Goal: Information Seeking & Learning: Learn about a topic

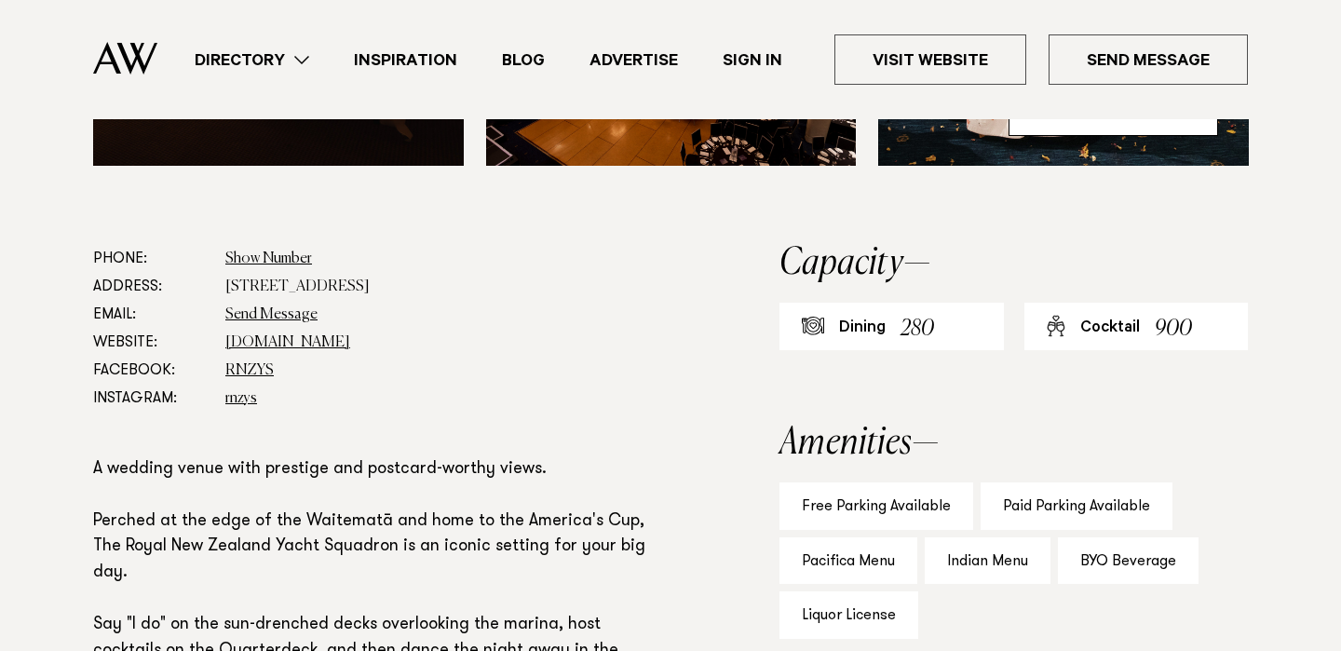
scroll to position [994, 0]
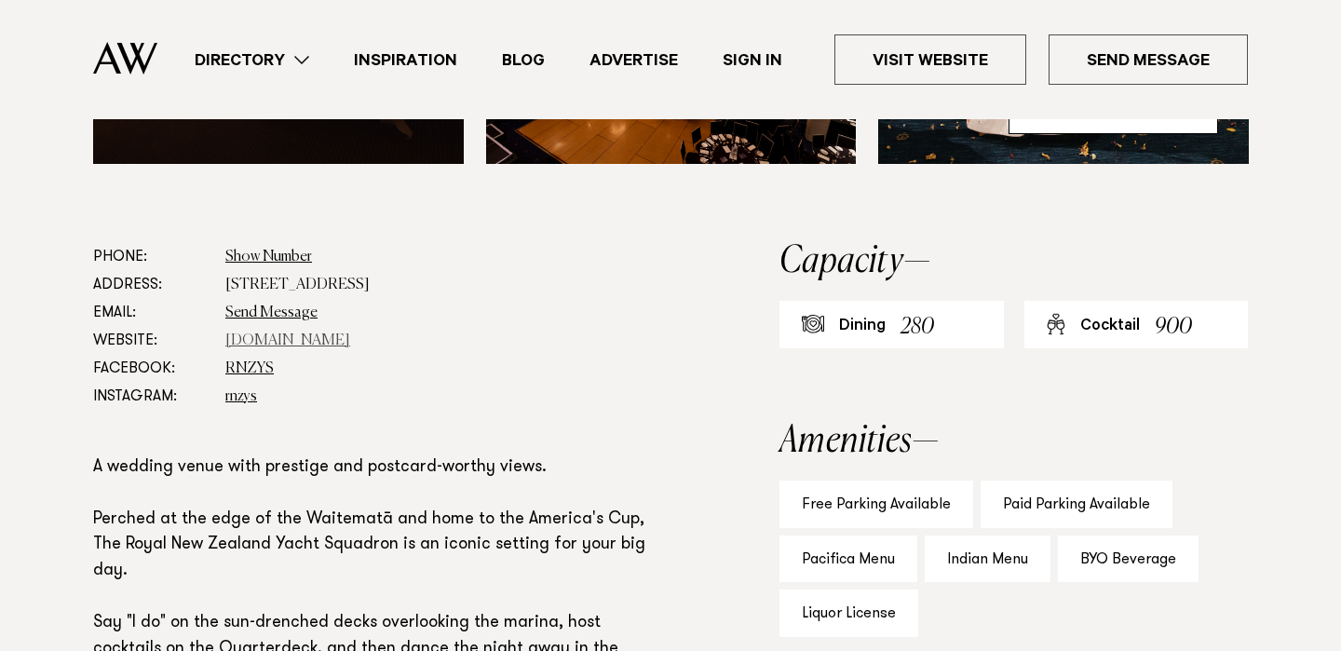
click at [250, 344] on link "rnzys.org.nz" at bounding box center [287, 340] width 125 height 15
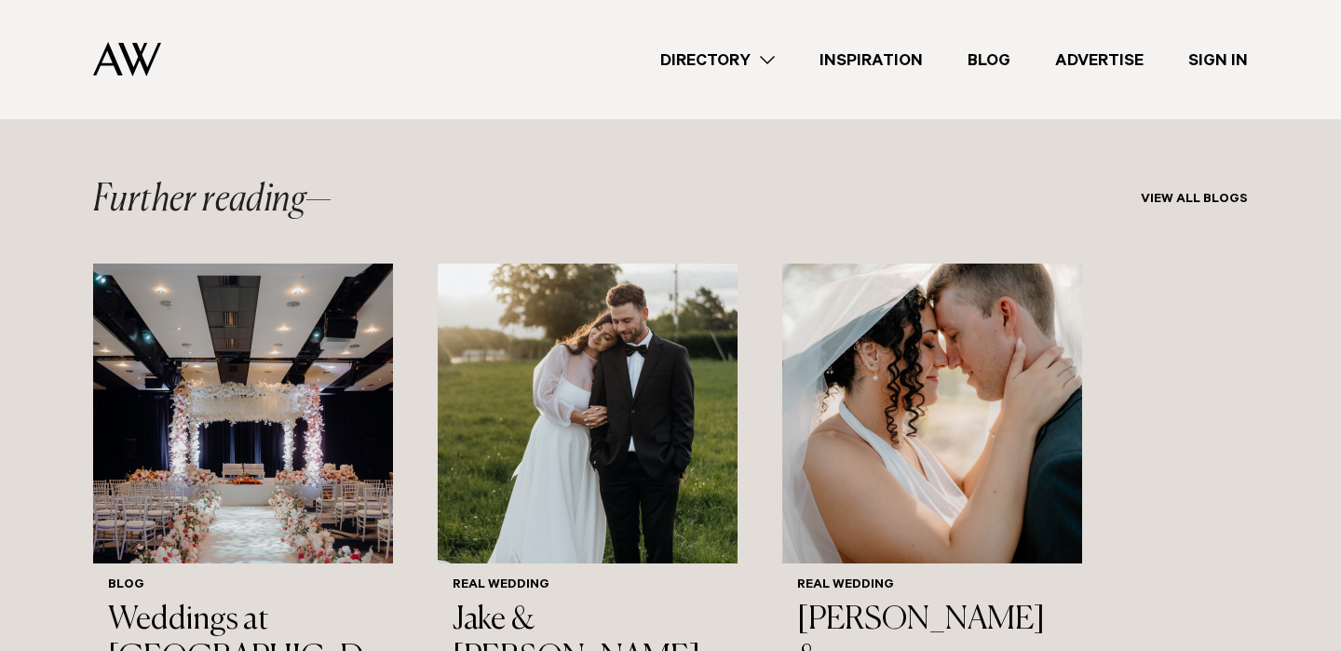
scroll to position [10333, 0]
click at [587, 600] on h3 "Jake & Mariana" at bounding box center [587, 638] width 270 height 76
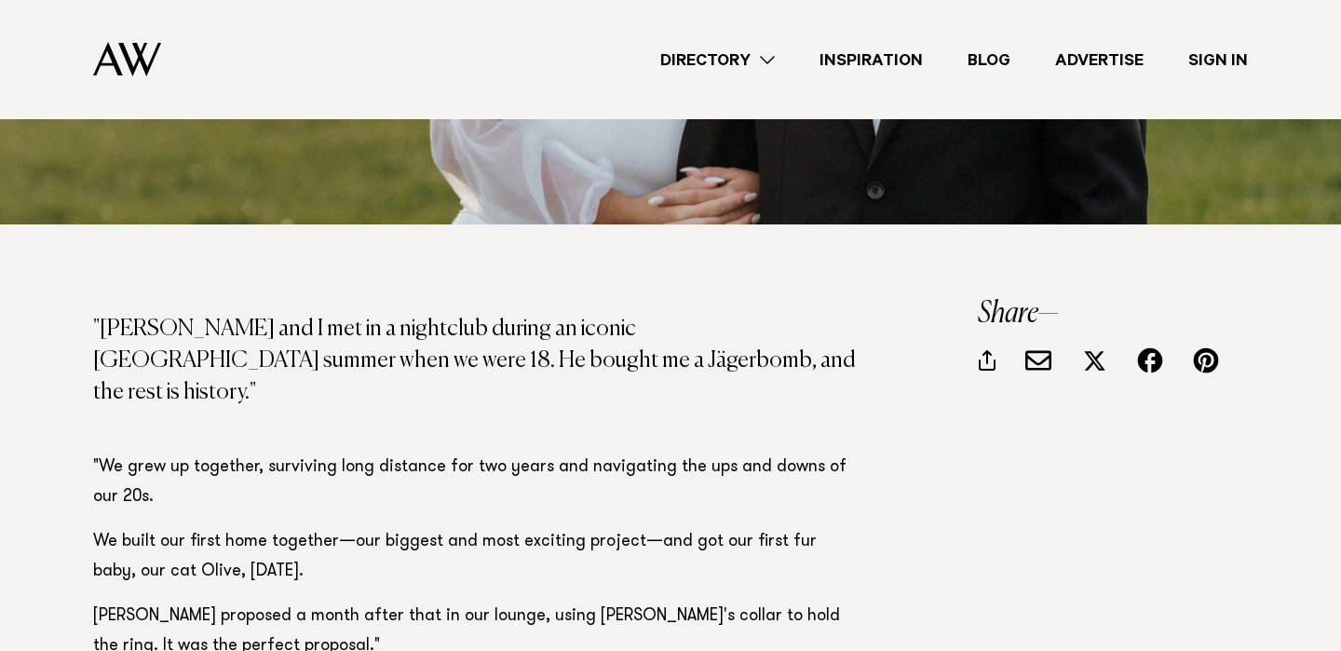
scroll to position [723, 0]
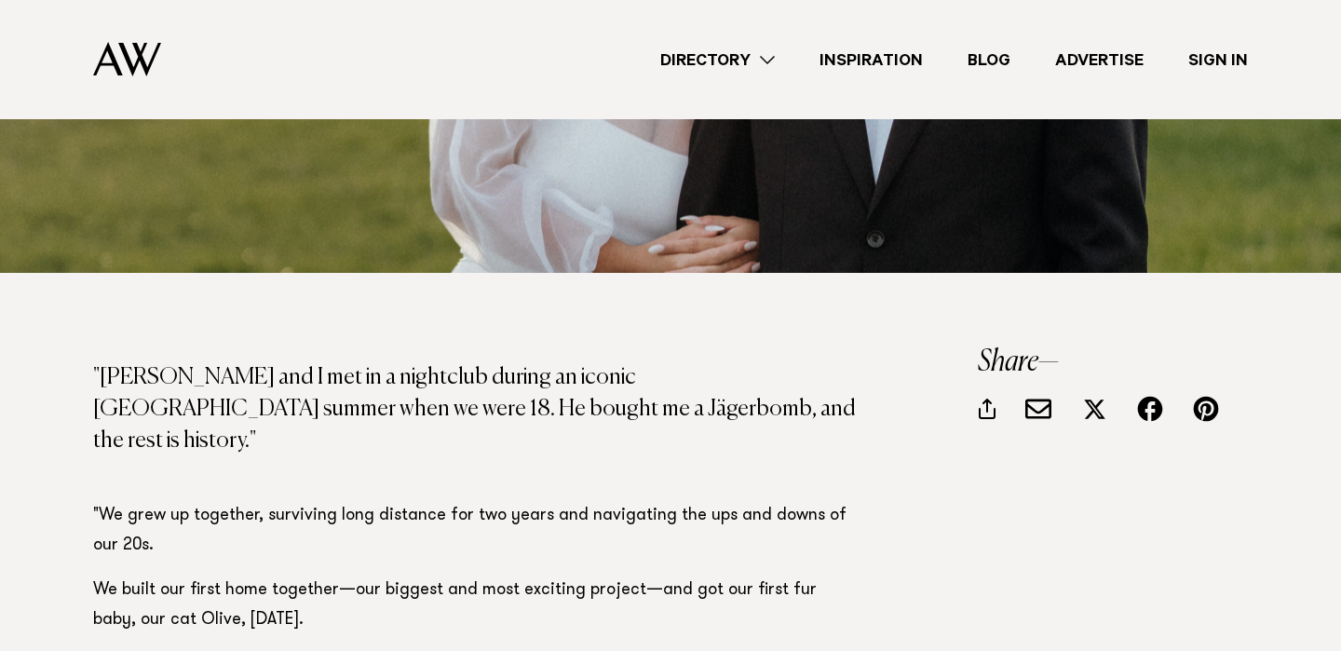
click at [766, 61] on link "Directory" at bounding box center [717, 59] width 159 height 25
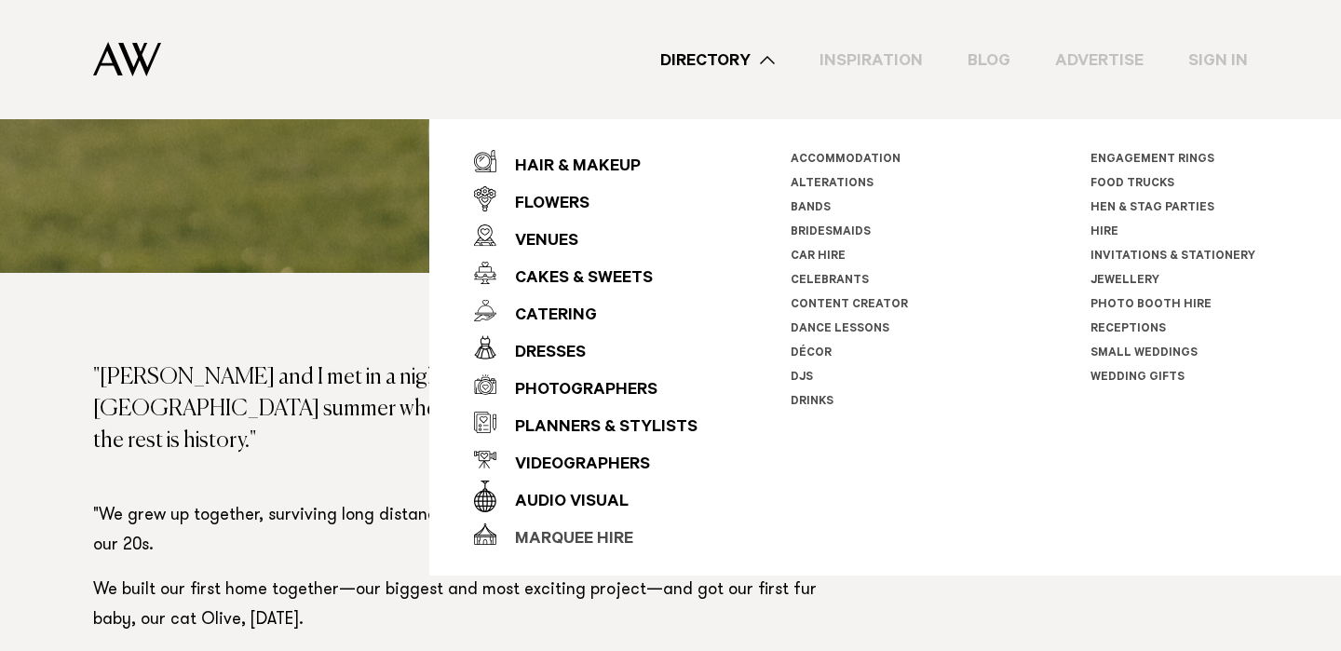
click at [592, 556] on div "Marquee Hire" at bounding box center [564, 539] width 137 height 37
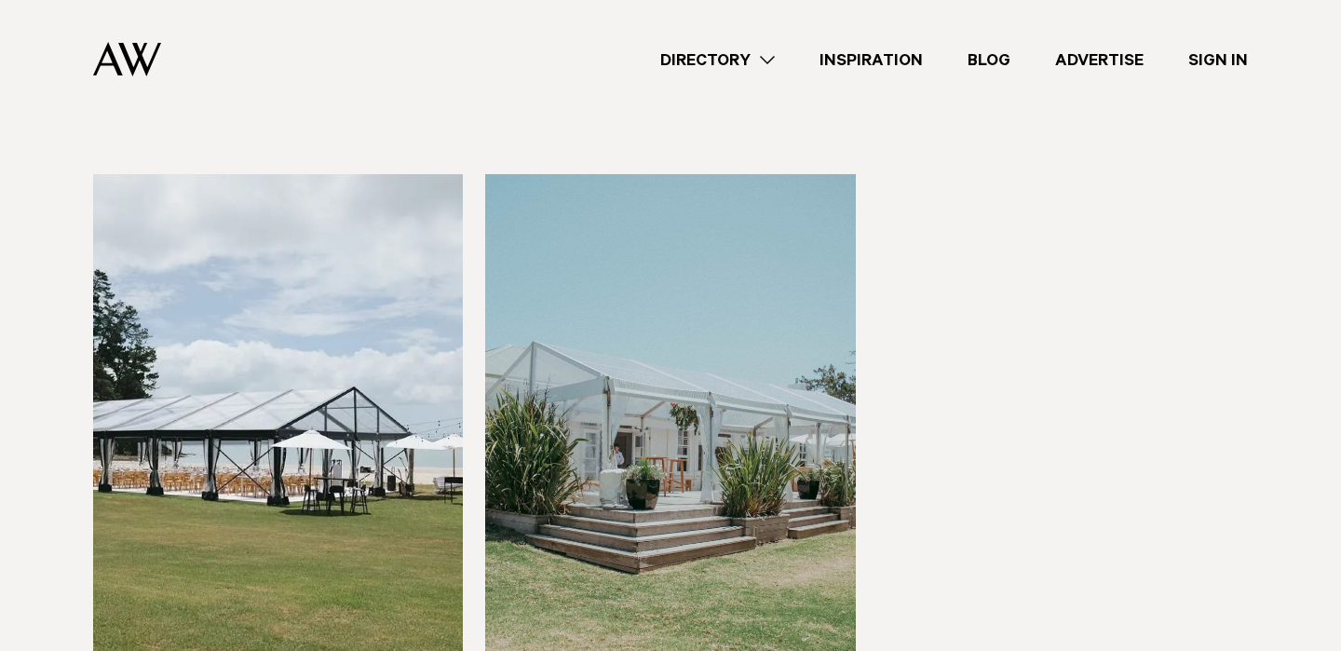
scroll to position [1248, 0]
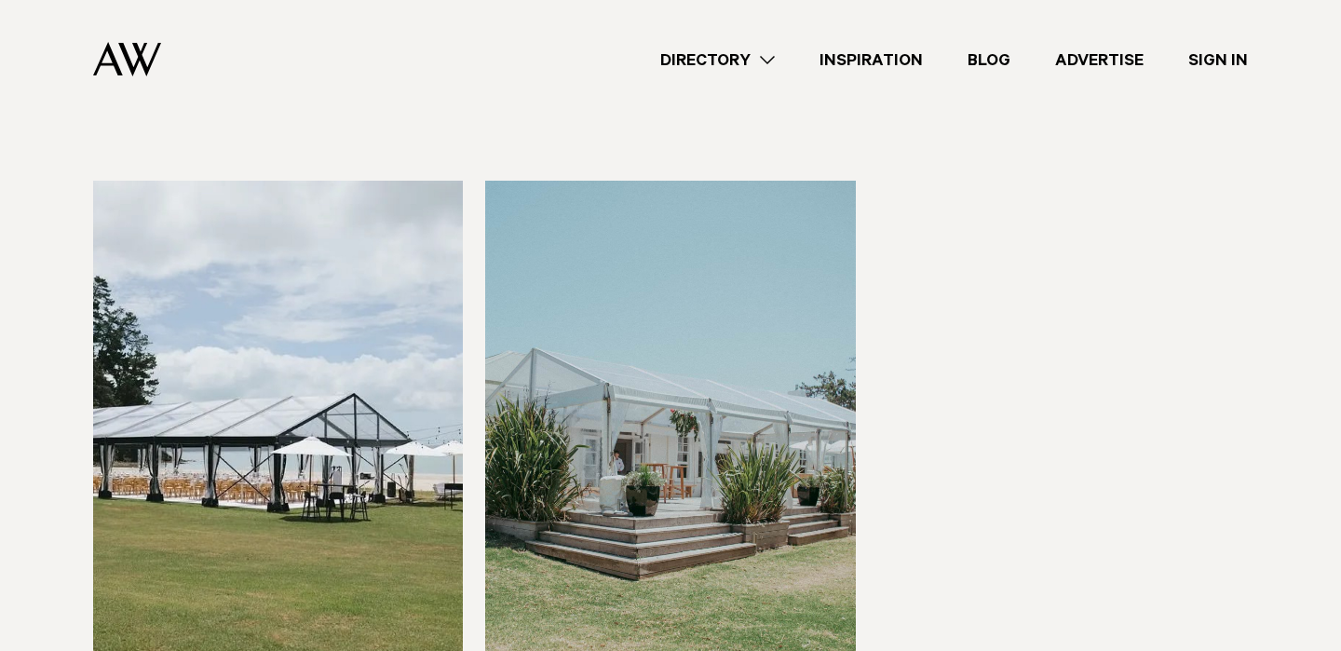
click at [662, 438] on img at bounding box center [670, 429] width 370 height 496
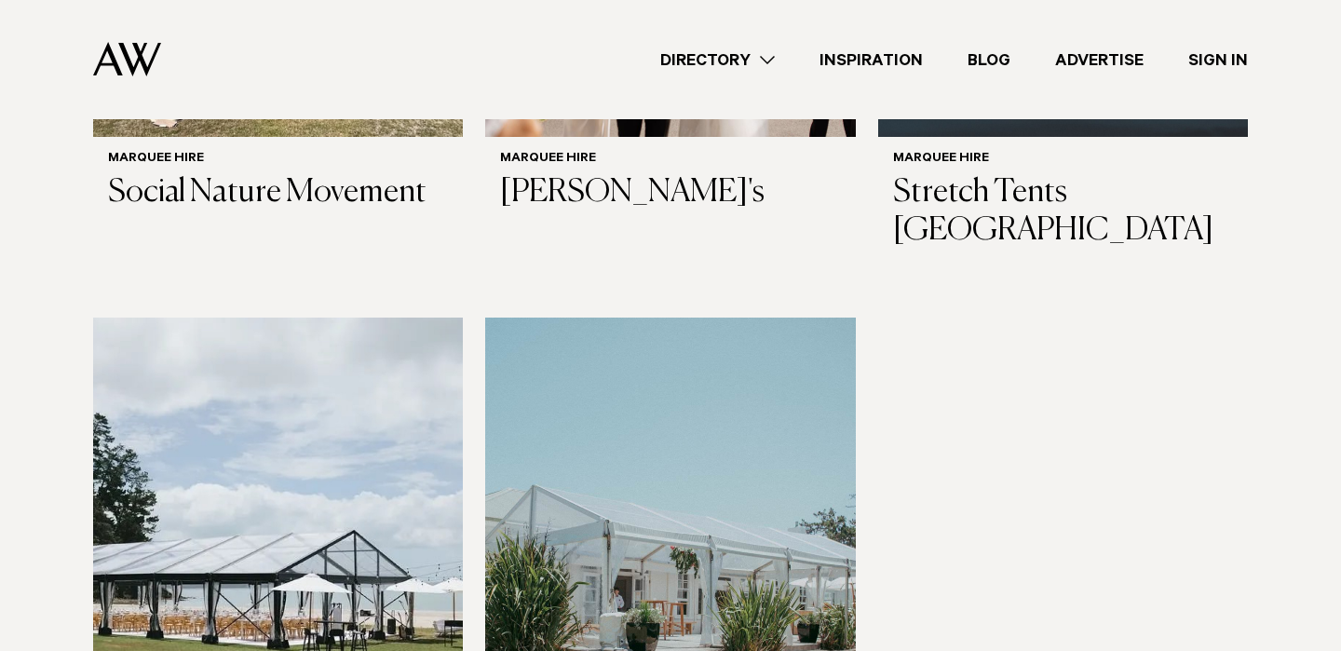
scroll to position [1110, 0]
click at [255, 405] on img at bounding box center [278, 566] width 370 height 496
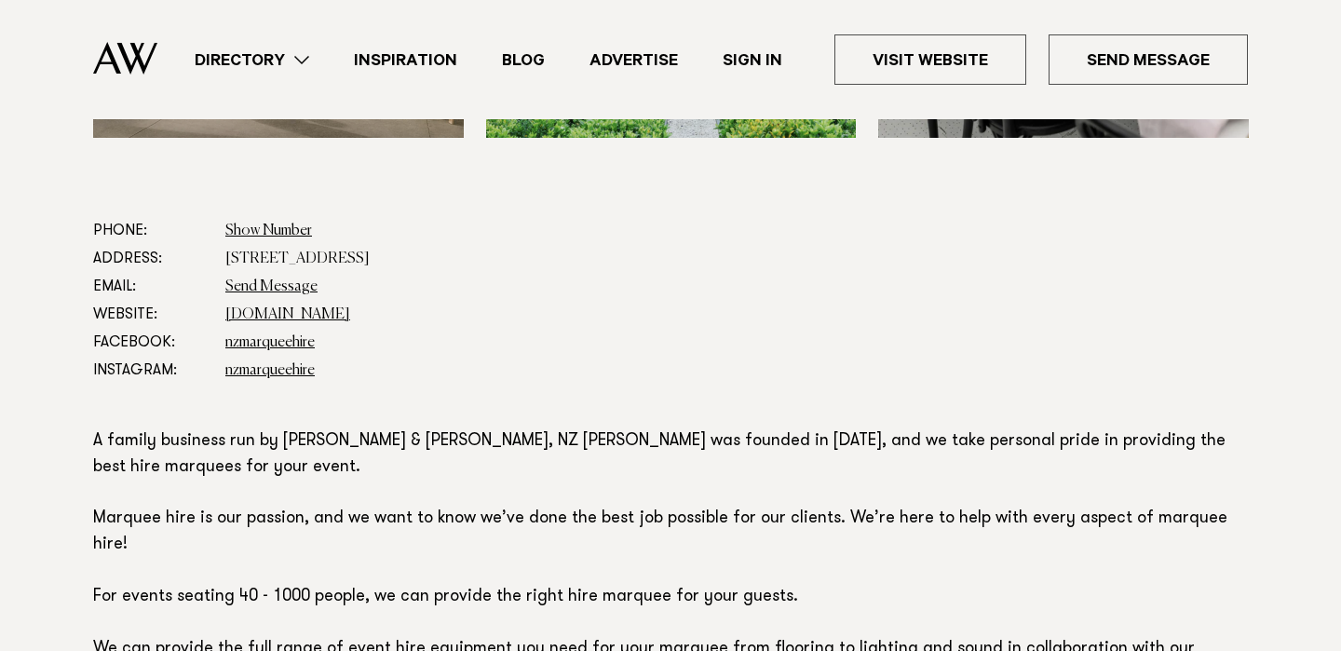
scroll to position [784, 0]
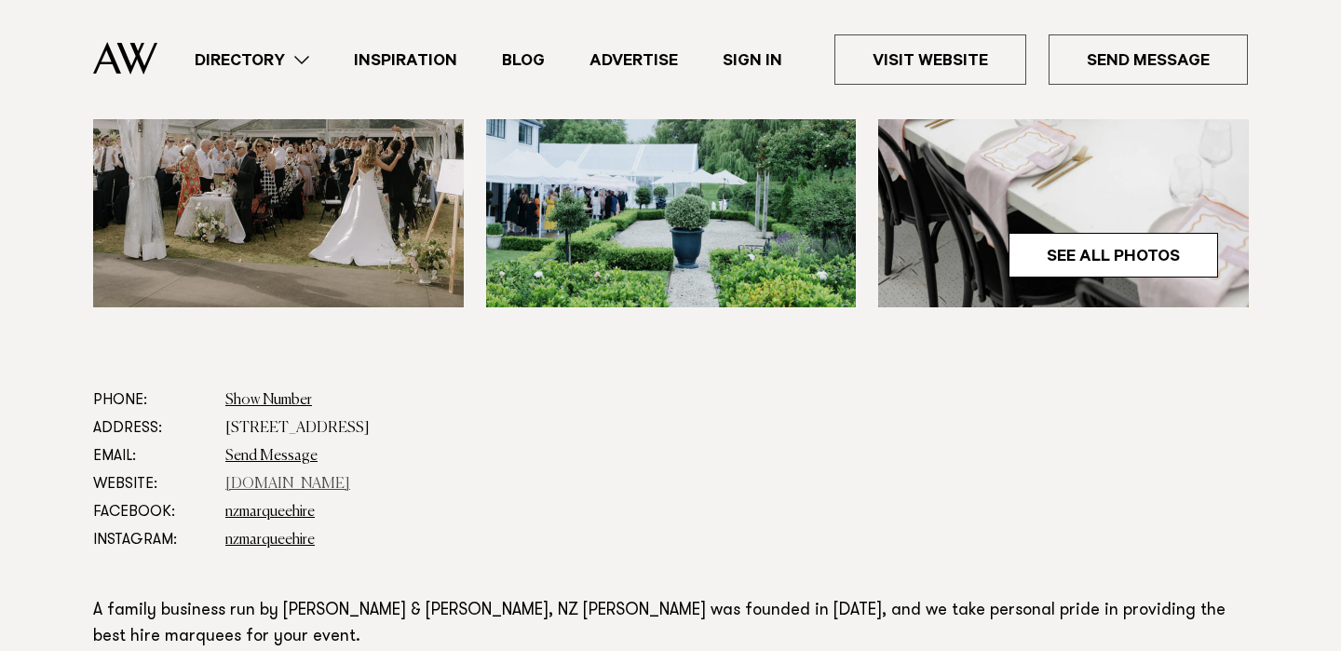
click at [283, 480] on link "hiremarquee.co.nz" at bounding box center [287, 484] width 125 height 15
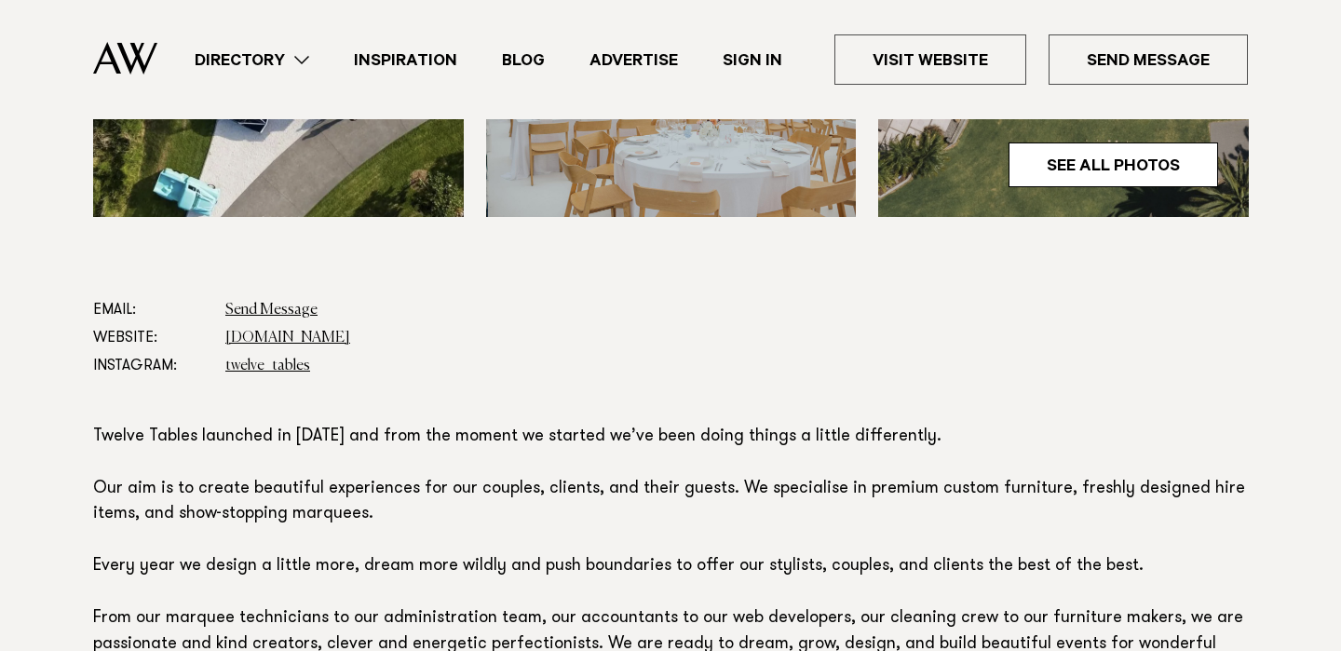
scroll to position [875, 0]
click at [254, 367] on link "twelve_tables" at bounding box center [267, 365] width 85 height 15
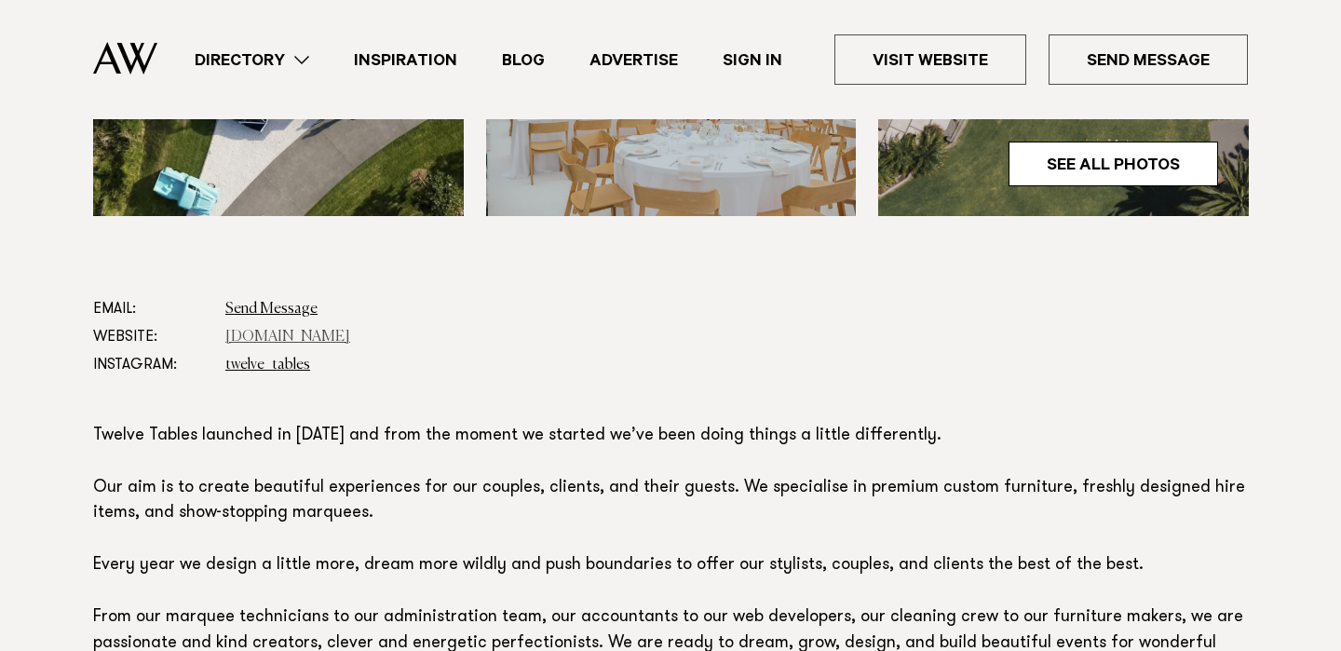
click at [281, 333] on link "twelvetables.co.nz" at bounding box center [287, 337] width 125 height 15
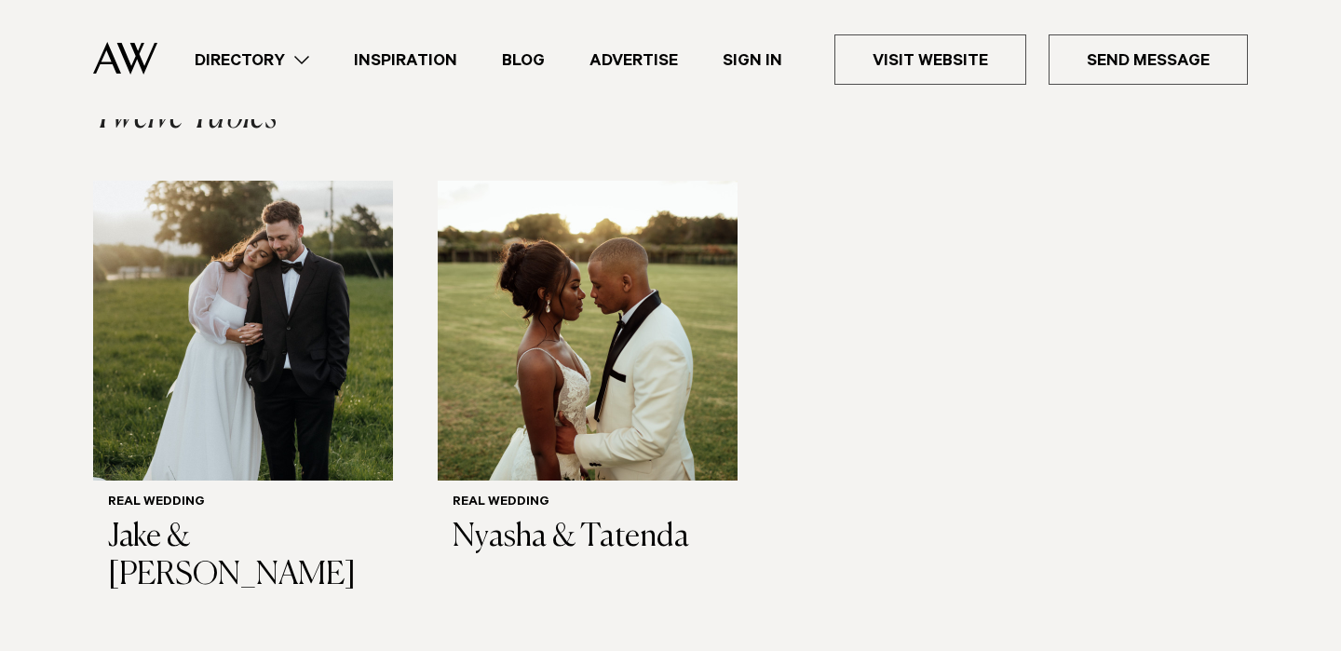
scroll to position [1734, 0]
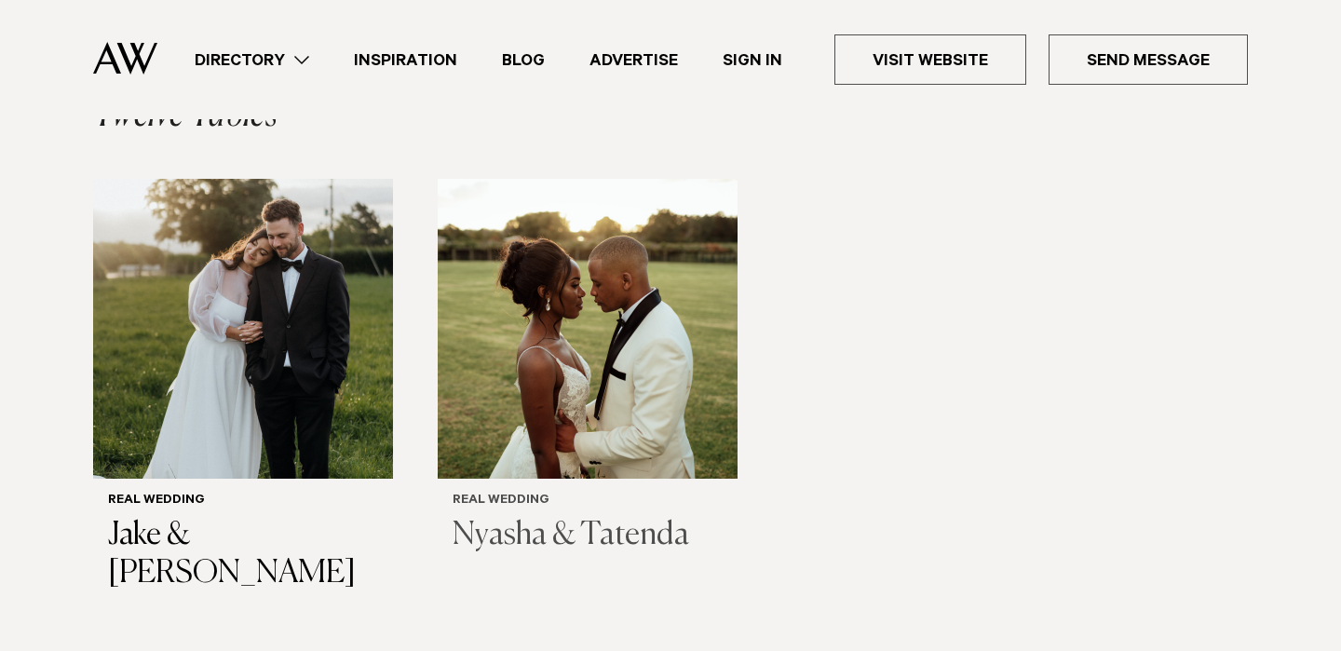
click at [585, 302] on img "2 / 2" at bounding box center [588, 329] width 300 height 300
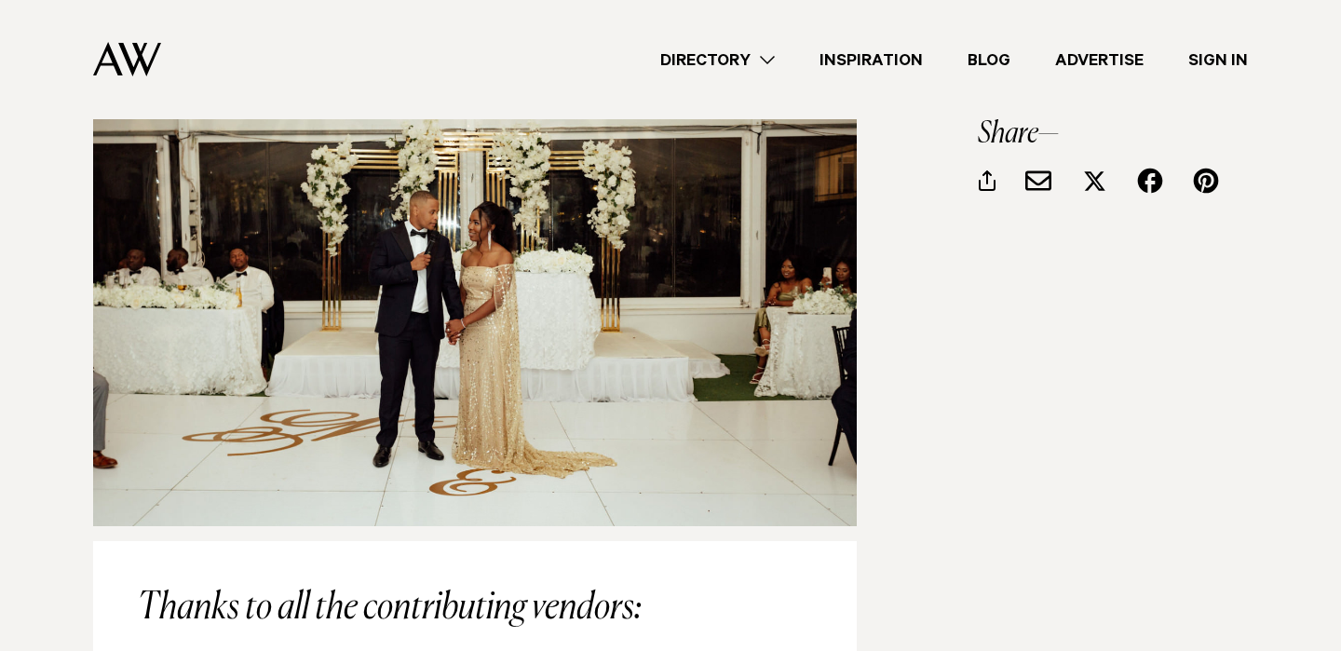
scroll to position [9124, 0]
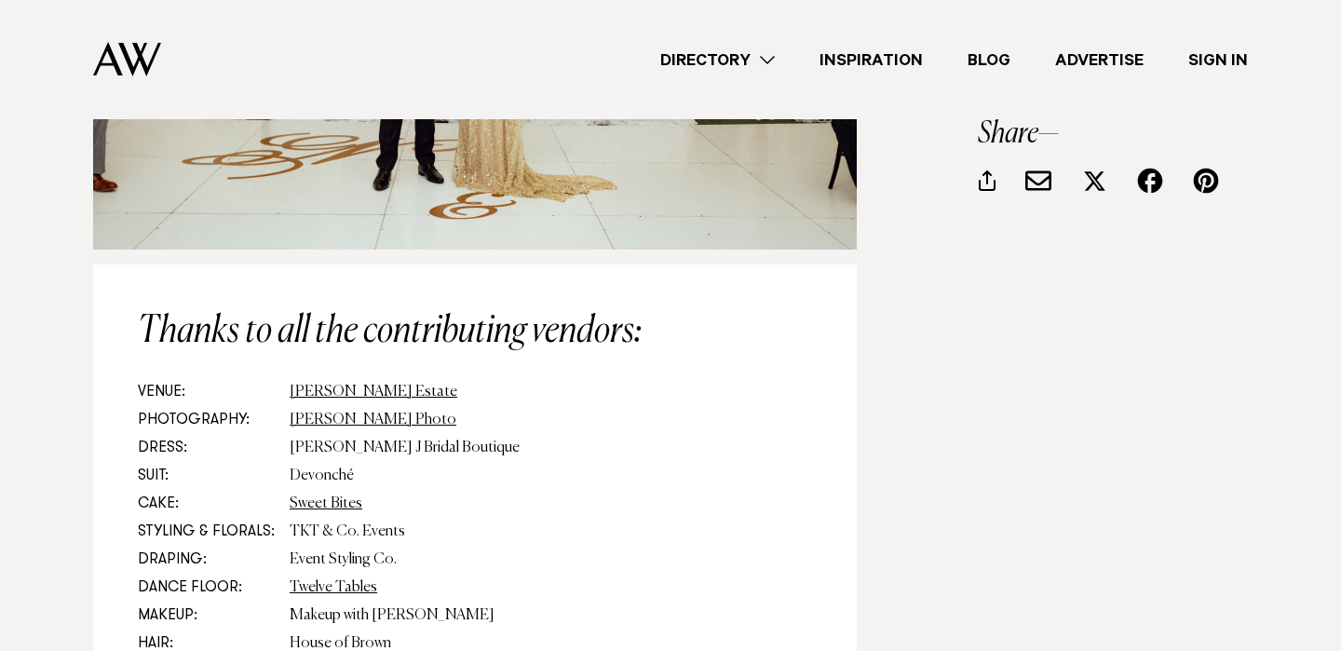
click at [726, 52] on link "Directory" at bounding box center [717, 59] width 159 height 25
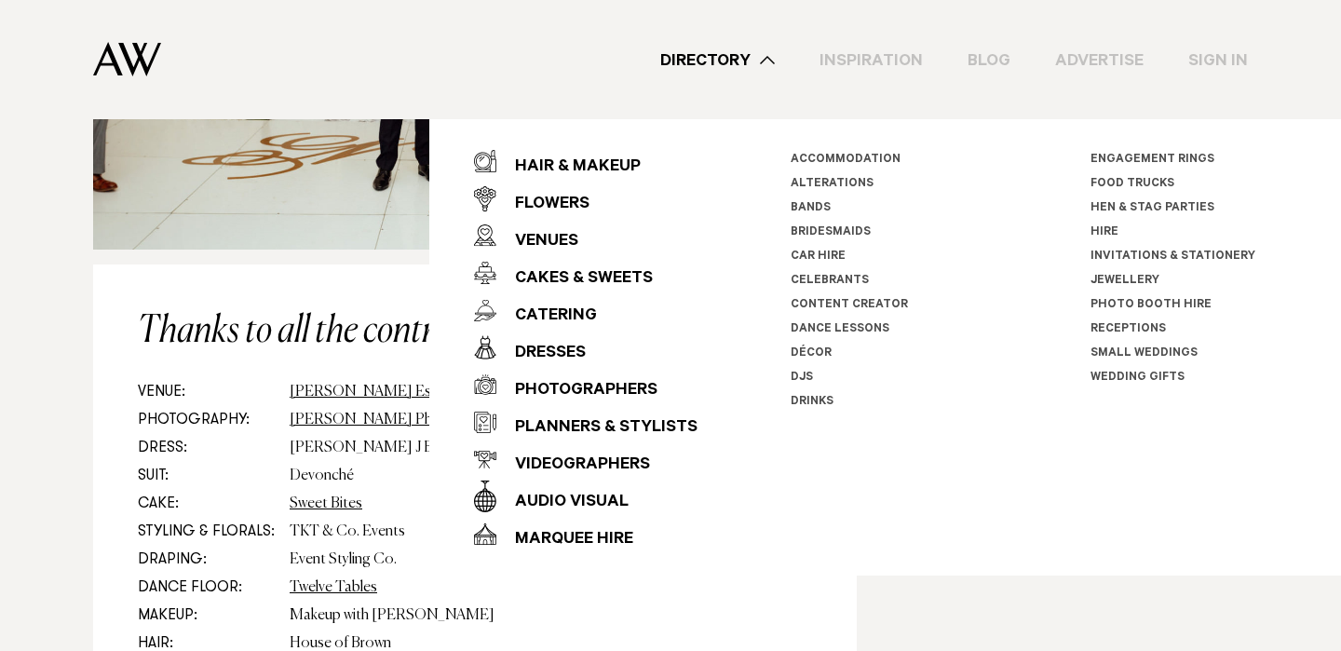
click at [870, 55] on link "Inspiration" at bounding box center [871, 59] width 148 height 25
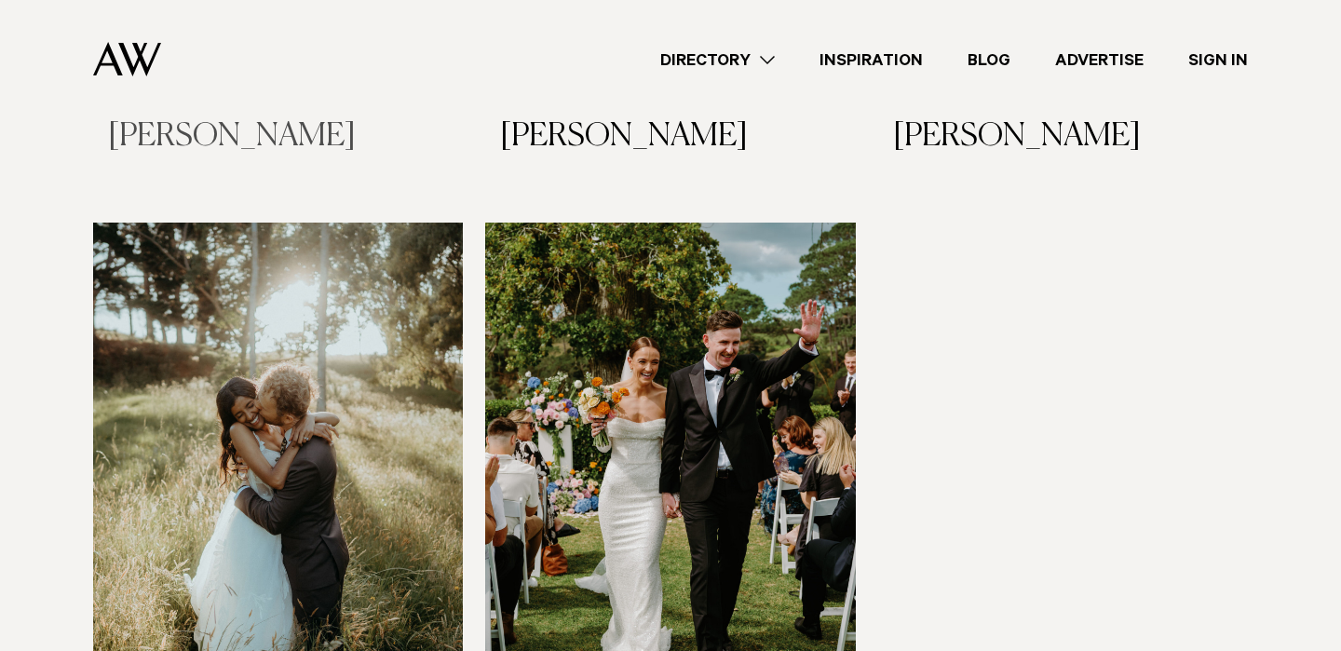
scroll to position [2401, 0]
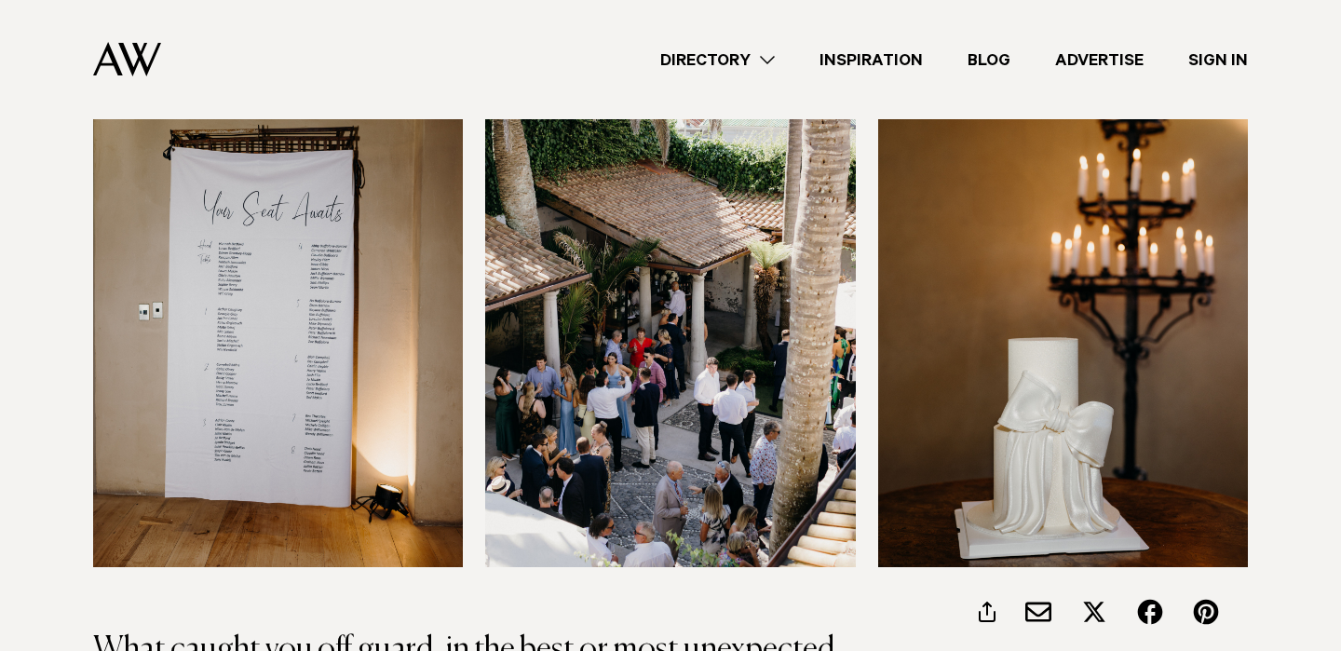
scroll to position [14219, 0]
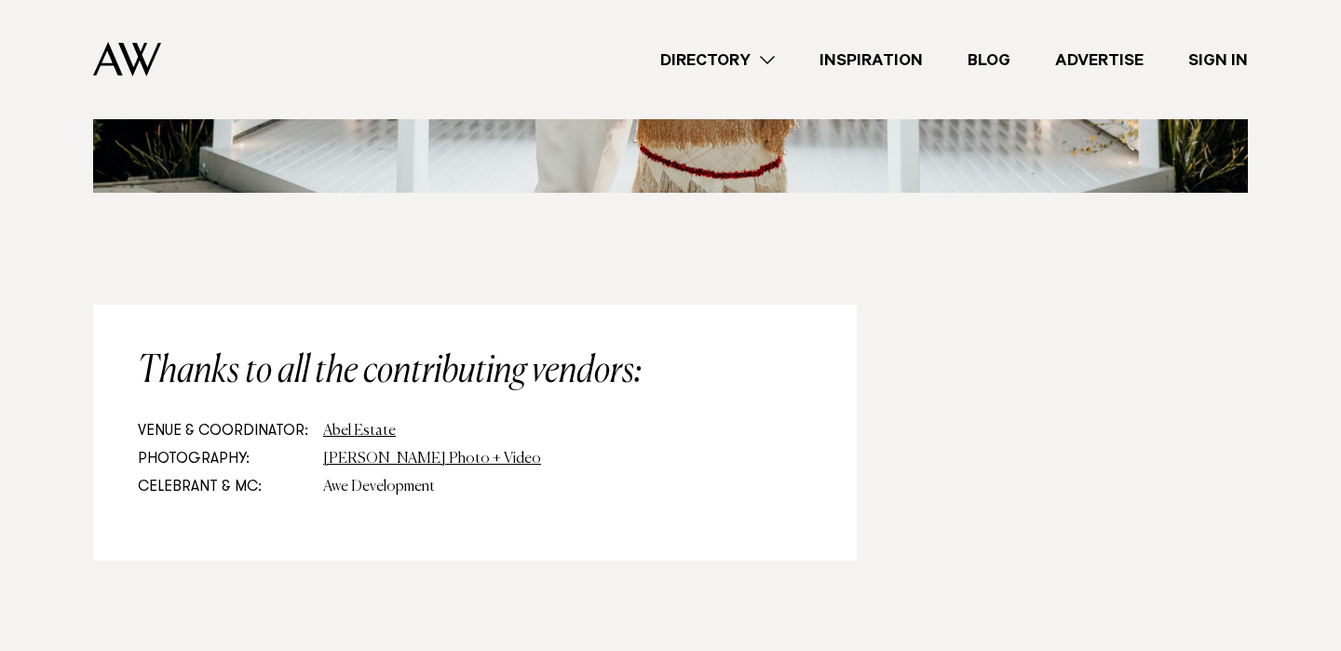
scroll to position [9654, 0]
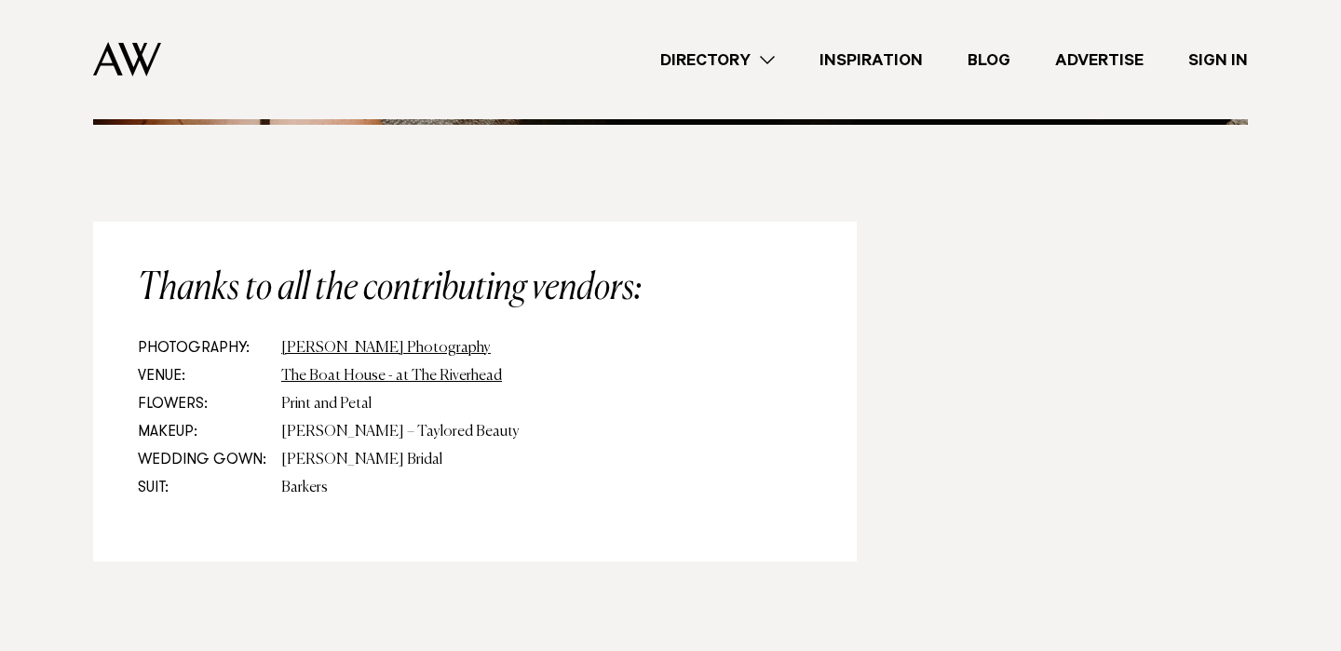
scroll to position [17434, 0]
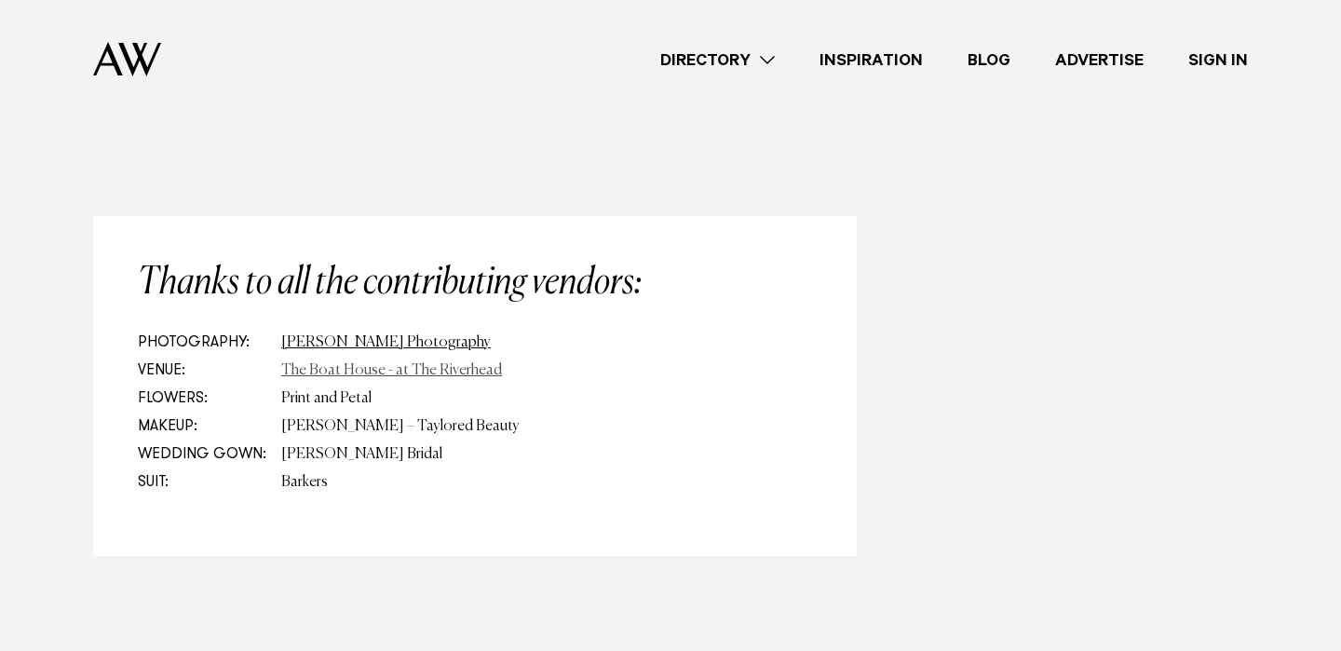
click at [409, 363] on link "The Boat House - at The Riverhead" at bounding box center [391, 370] width 221 height 15
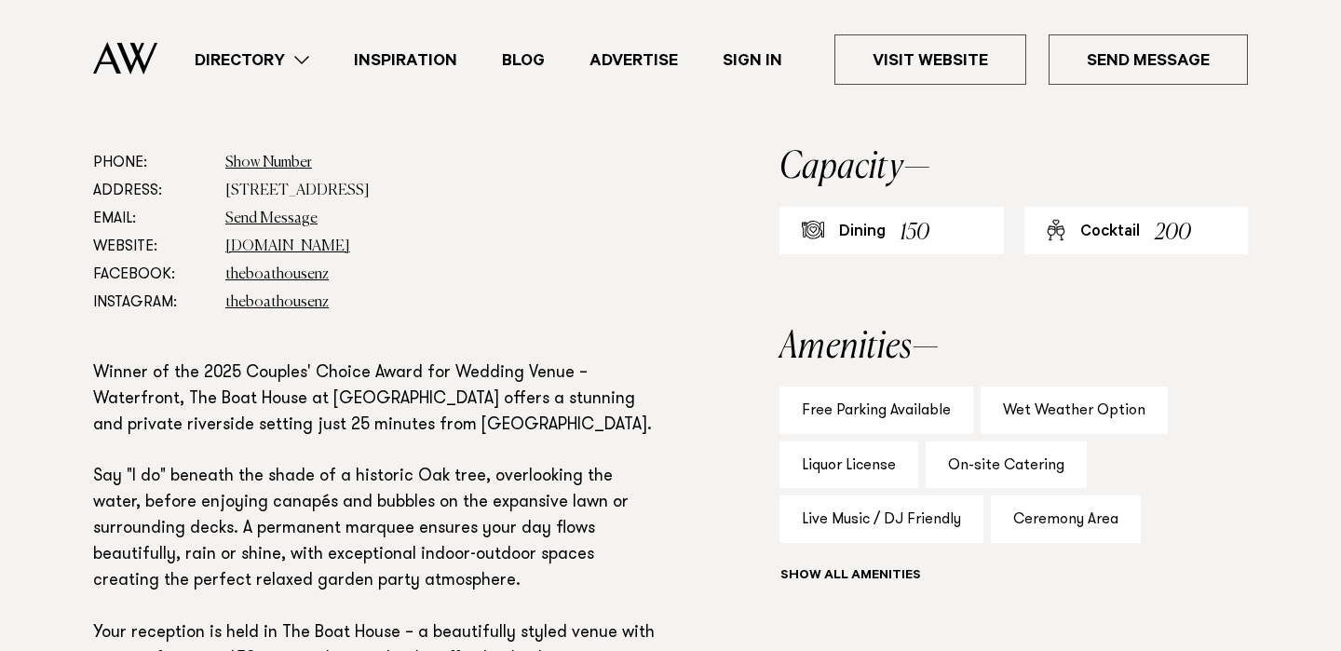
scroll to position [1089, 0]
